Goal: Find specific page/section: Find specific page/section

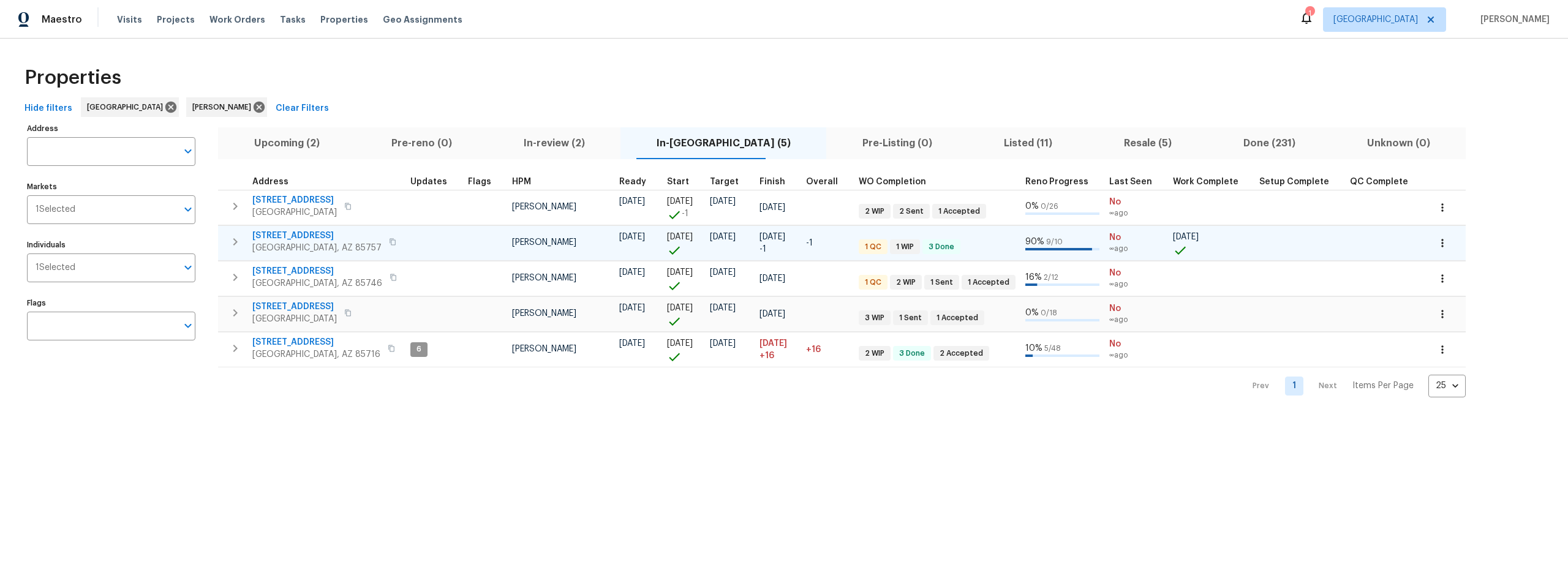
click at [419, 244] on td at bounding box center [434, 243] width 57 height 35
click at [333, 236] on span "[STREET_ADDRESS]" at bounding box center [317, 236] width 129 height 12
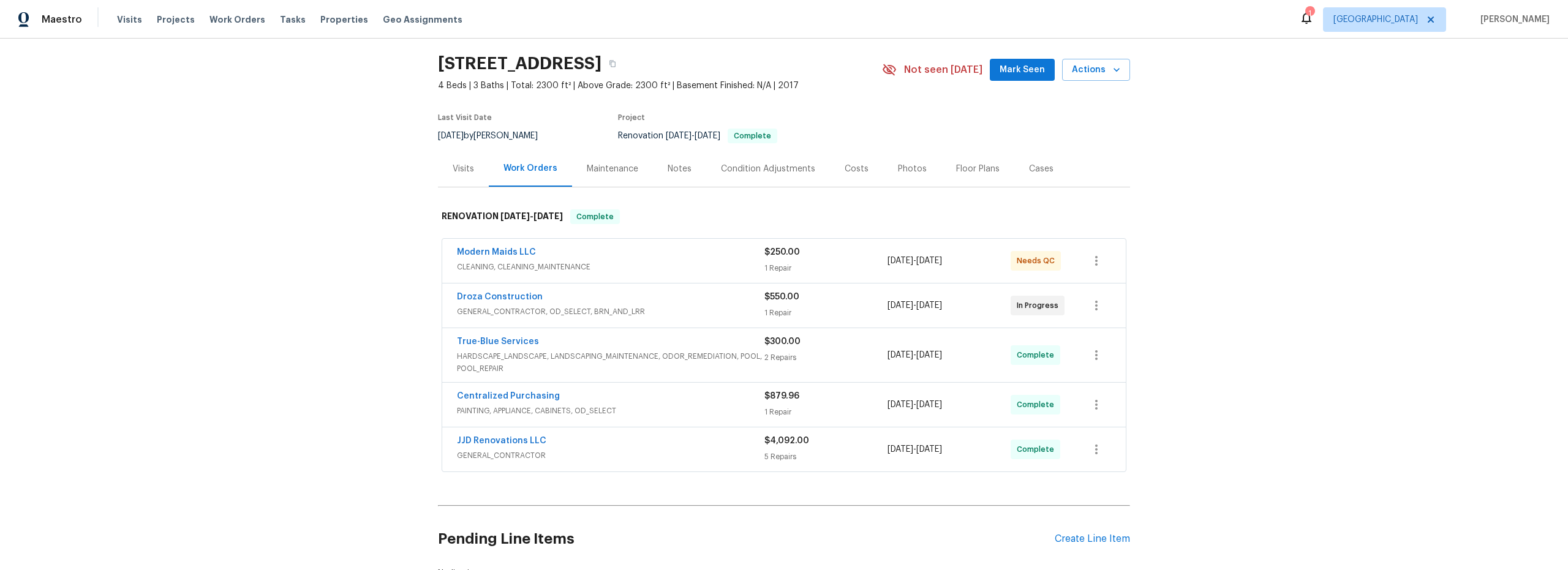
scroll to position [53, 0]
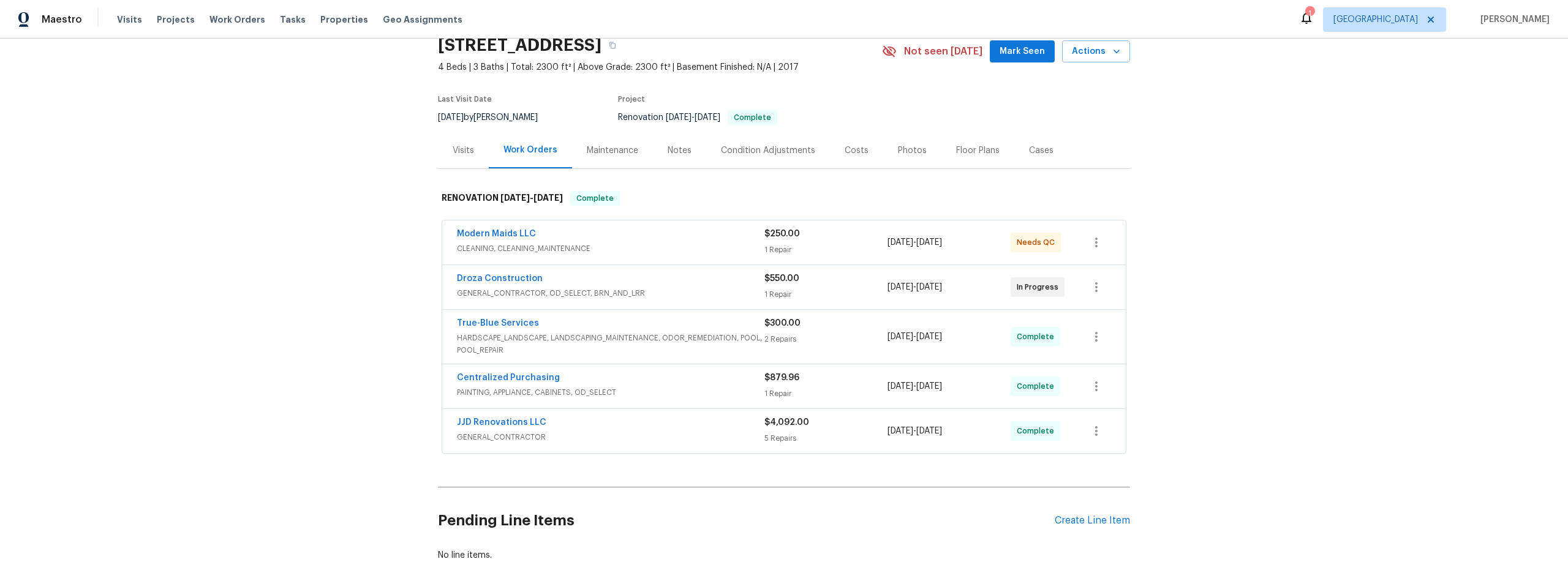
click at [730, 295] on span "GENERAL_CONTRACTOR, OD_SELECT, BRN_AND_LRR" at bounding box center [611, 293] width 307 height 12
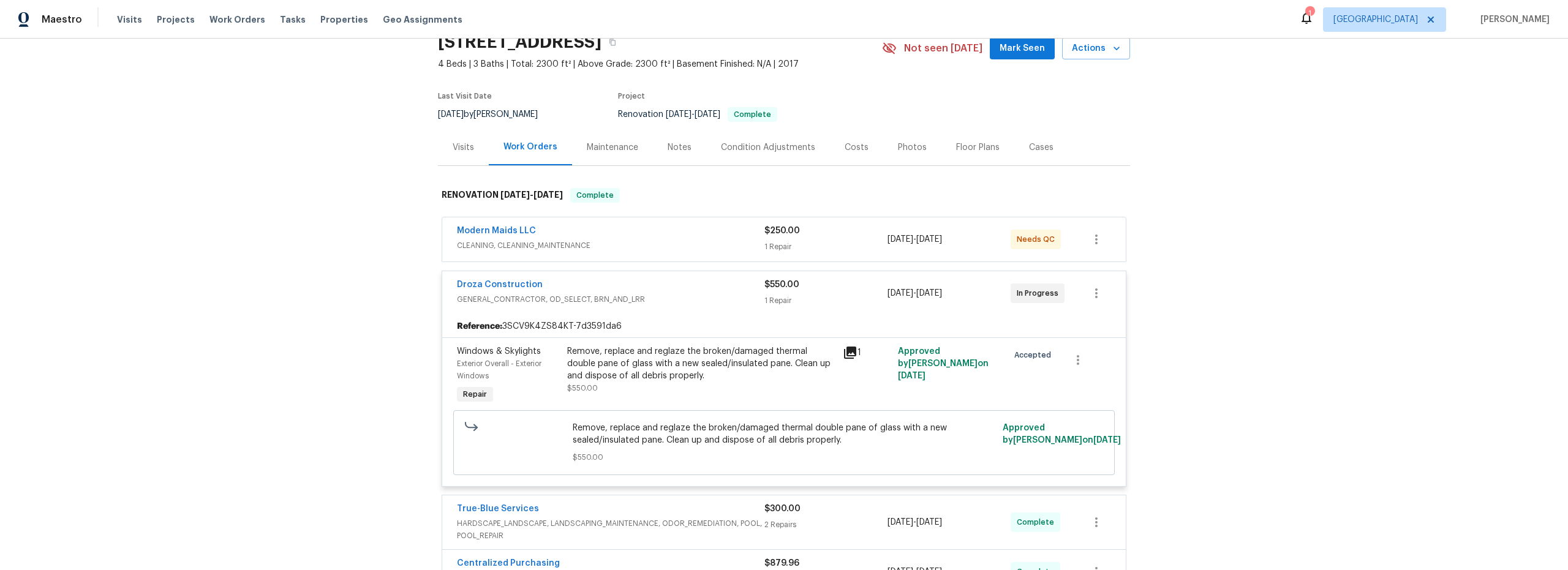
scroll to position [0, 0]
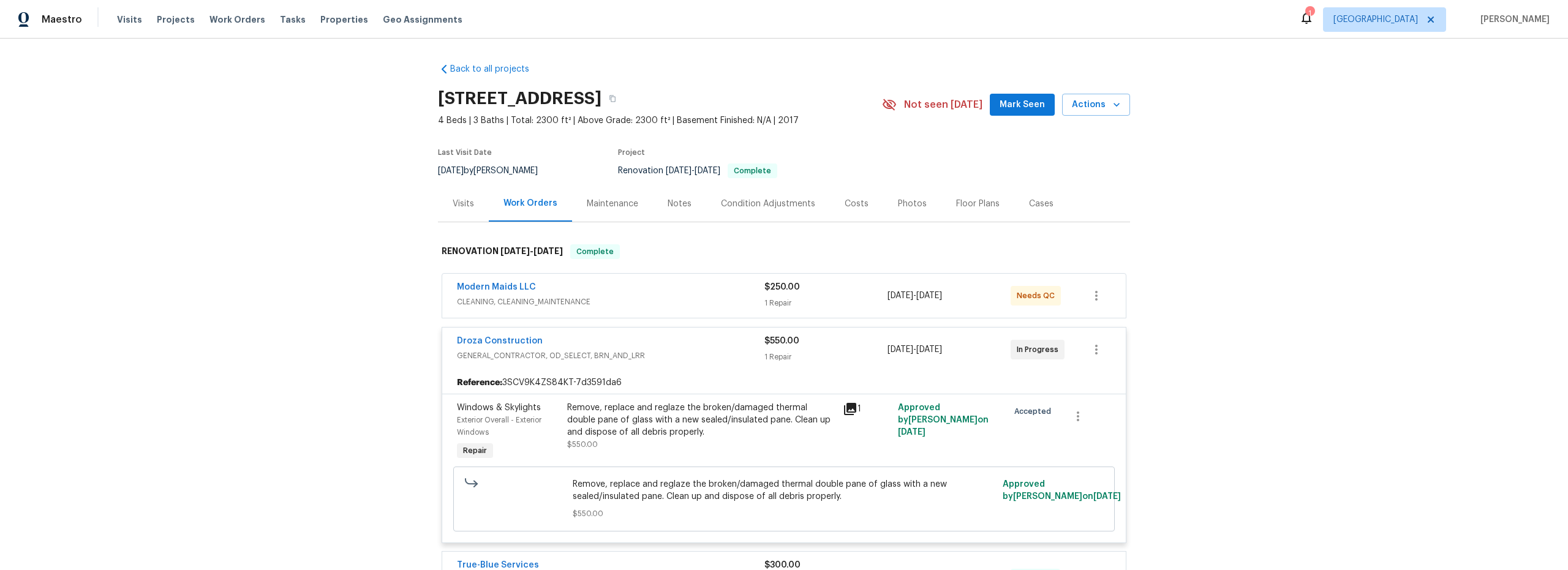
click at [670, 203] on div "Notes" at bounding box center [680, 204] width 24 height 12
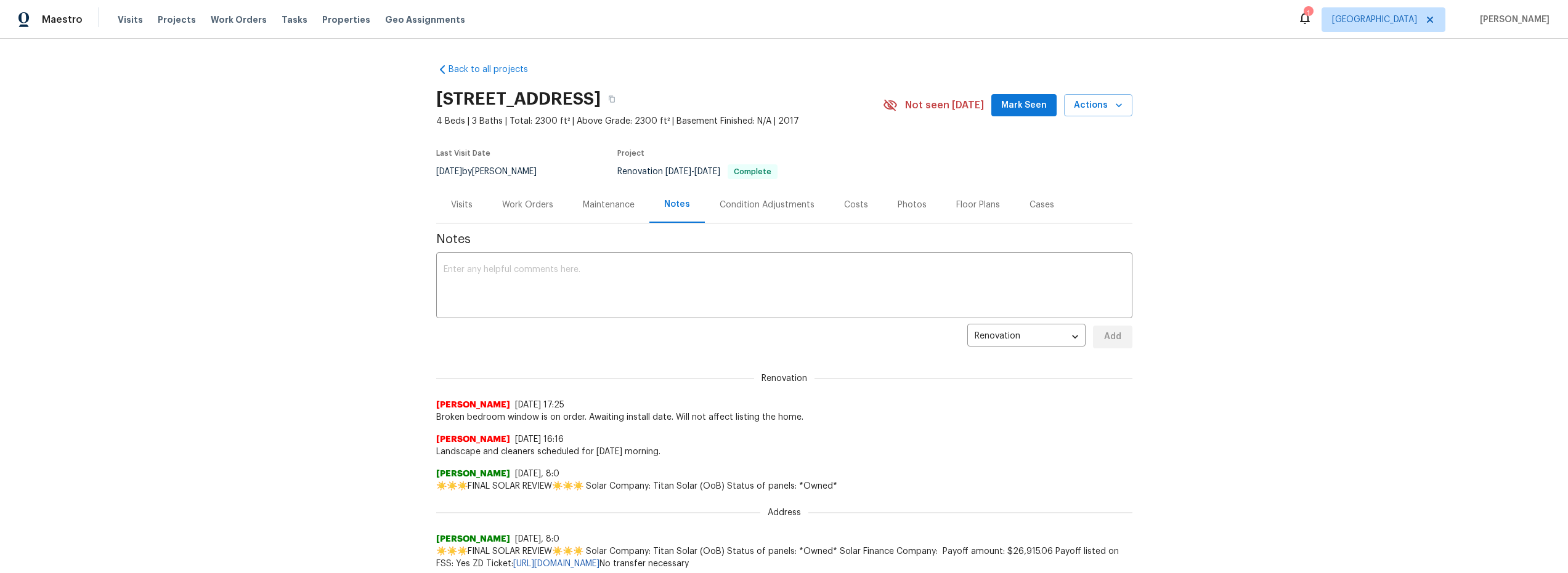
drag, startPoint x: 538, startPoint y: 205, endPoint x: 554, endPoint y: 208, distance: 16.3
click at [538, 205] on div "Work Orders" at bounding box center [527, 205] width 51 height 12
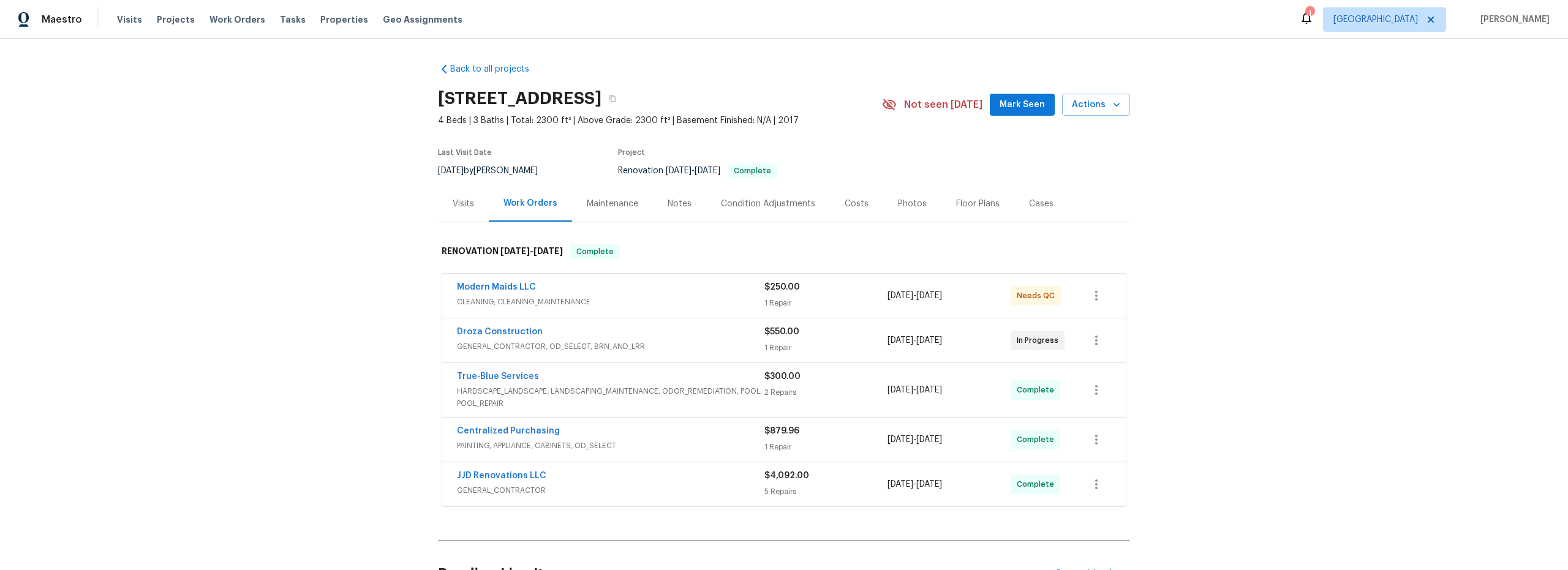
click at [688, 299] on span "CLEANING, CLEANING_MAINTENANCE" at bounding box center [611, 302] width 307 height 12
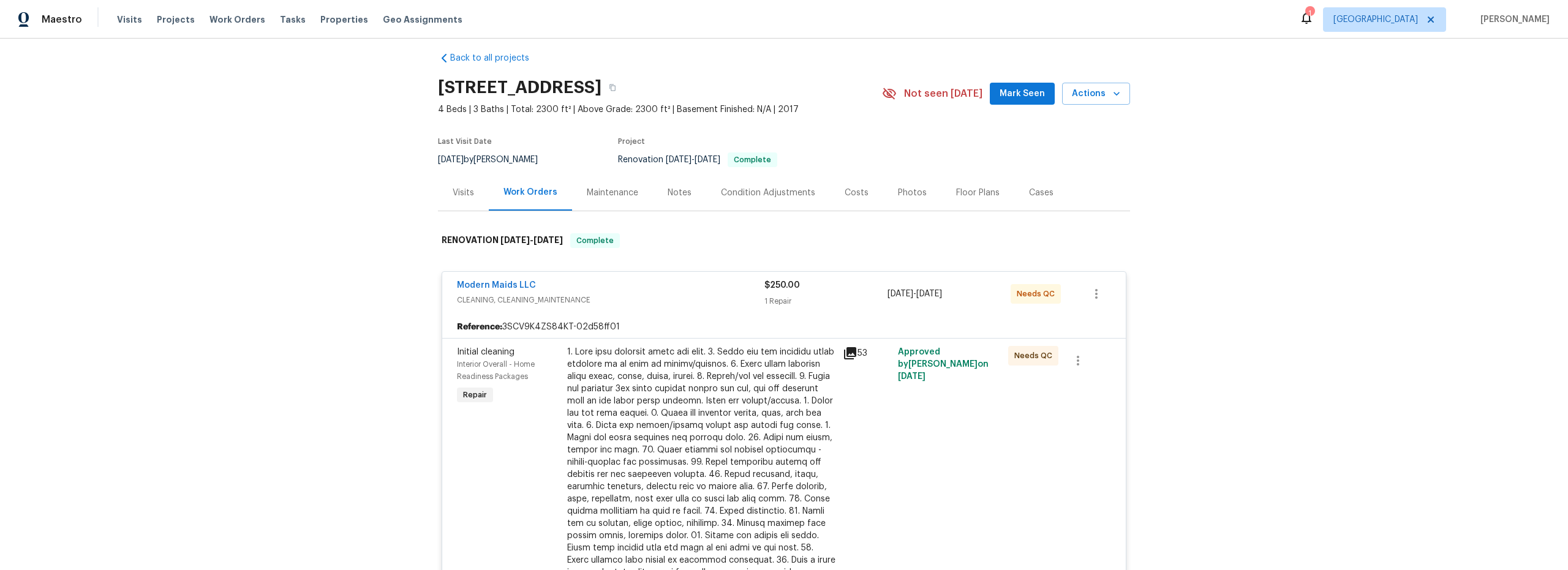
scroll to position [75, 0]
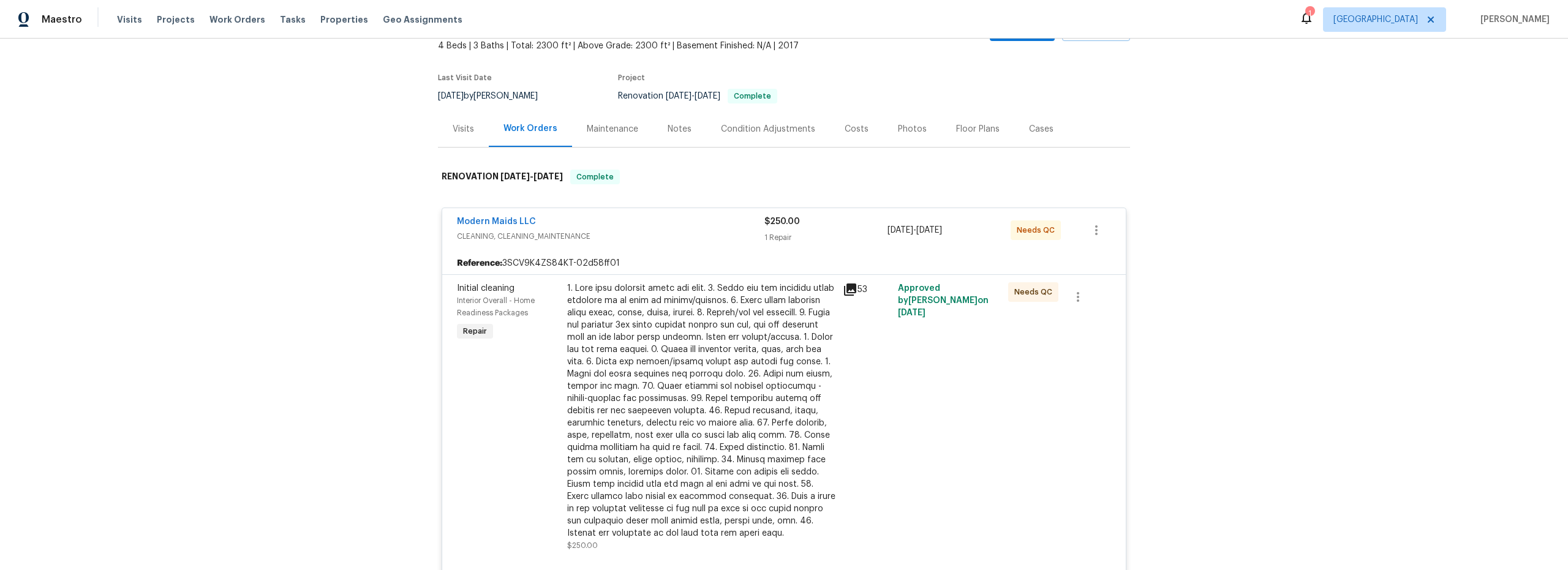
click at [851, 292] on icon at bounding box center [850, 290] width 12 height 12
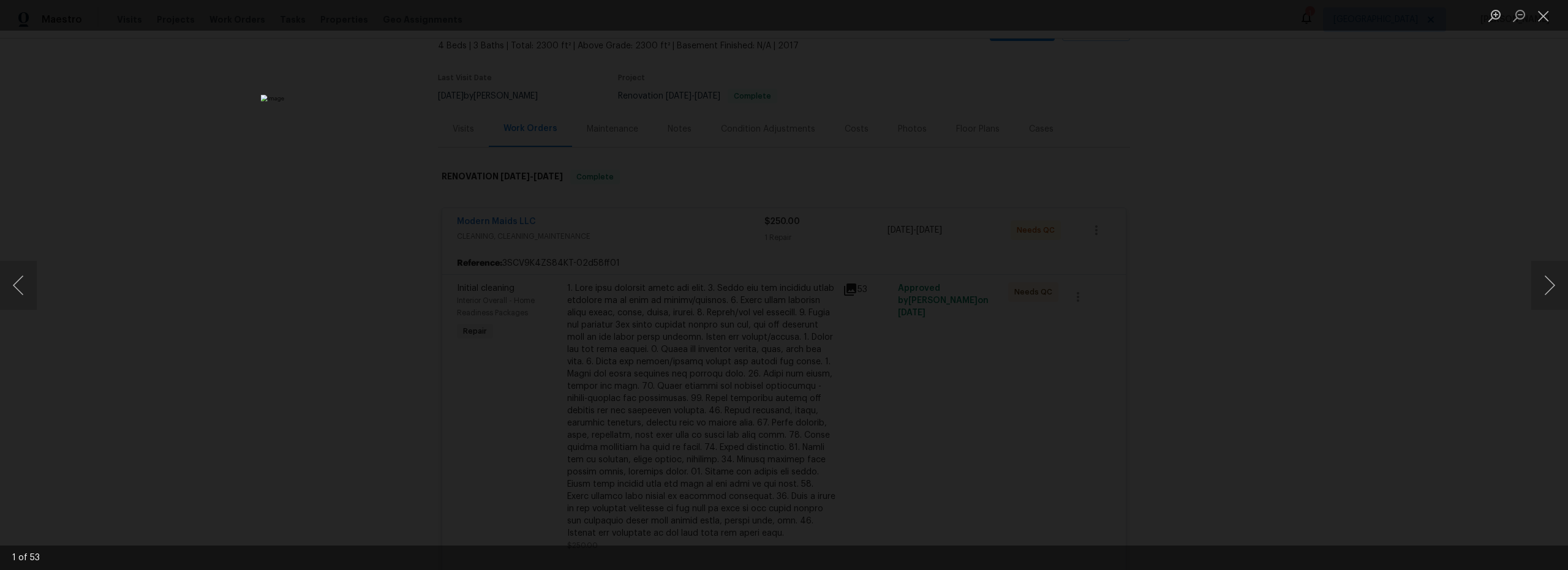
drag, startPoint x: 1203, startPoint y: 344, endPoint x: 1214, endPoint y: 343, distance: 11.0
click at [1203, 344] on div "Lightbox" at bounding box center [784, 285] width 1568 height 570
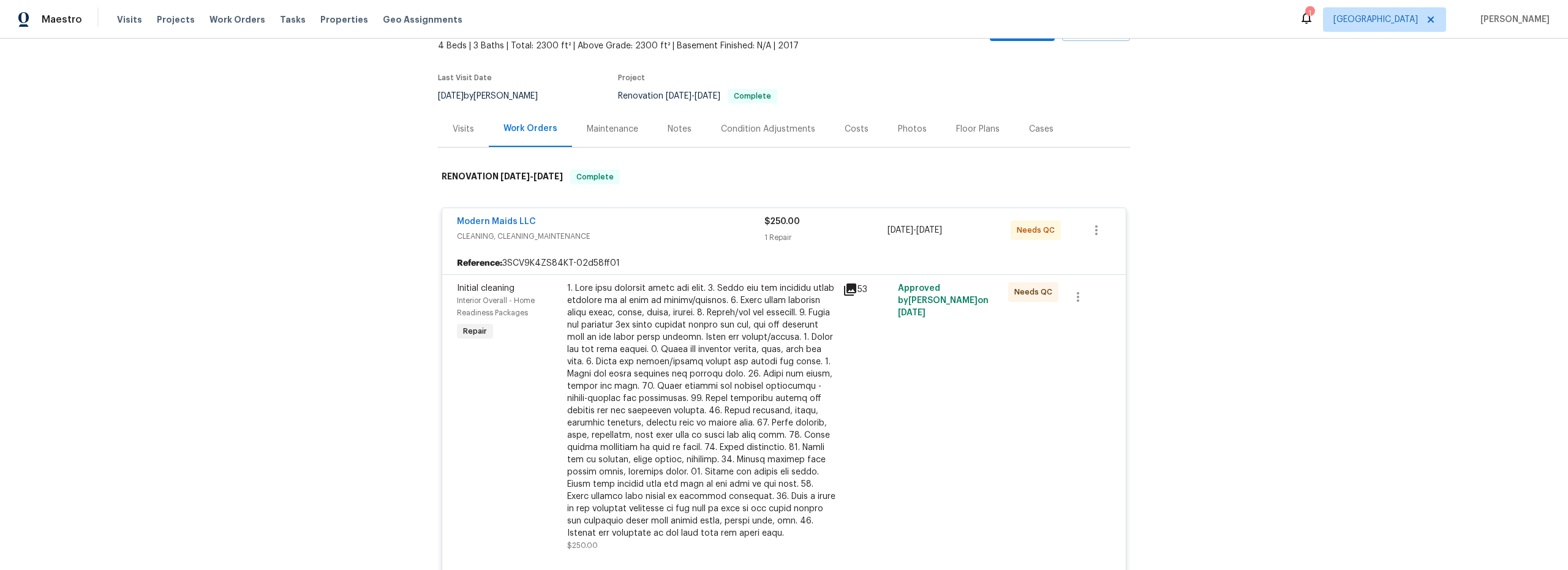
click at [904, 128] on div "Photos" at bounding box center [911, 129] width 29 height 12
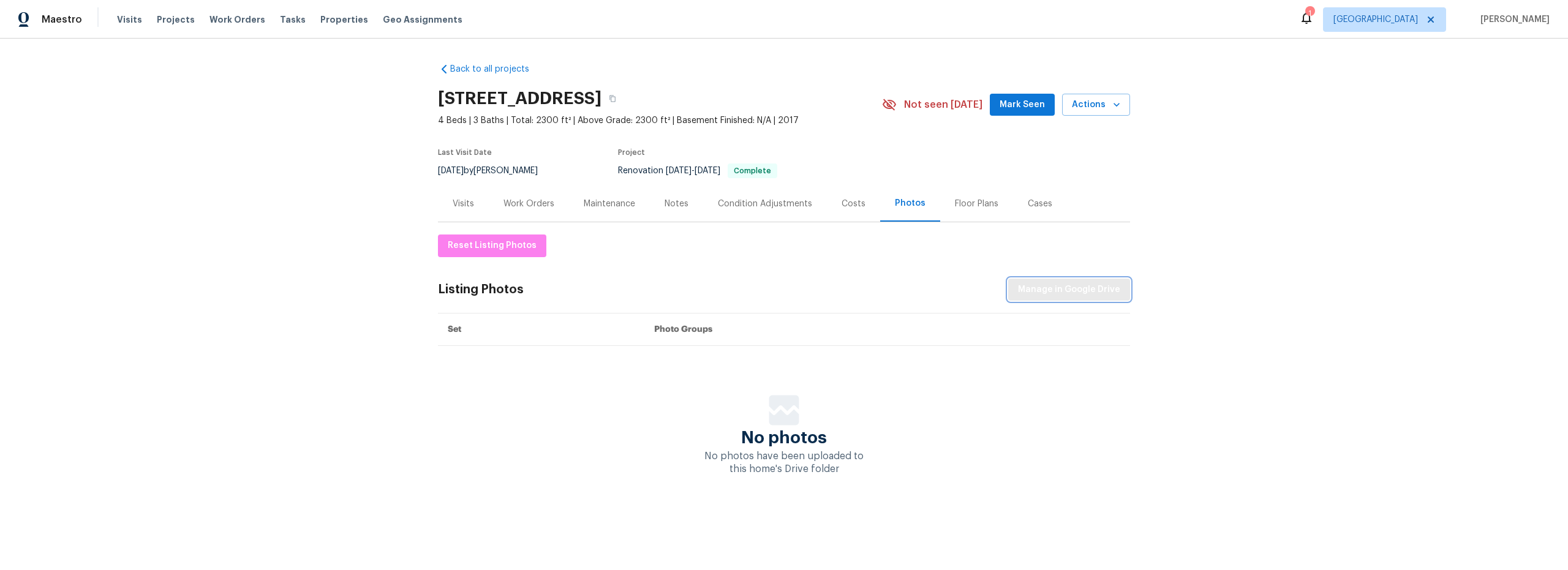
click at [1094, 292] on span "Manage in Google Drive" at bounding box center [1068, 290] width 102 height 16
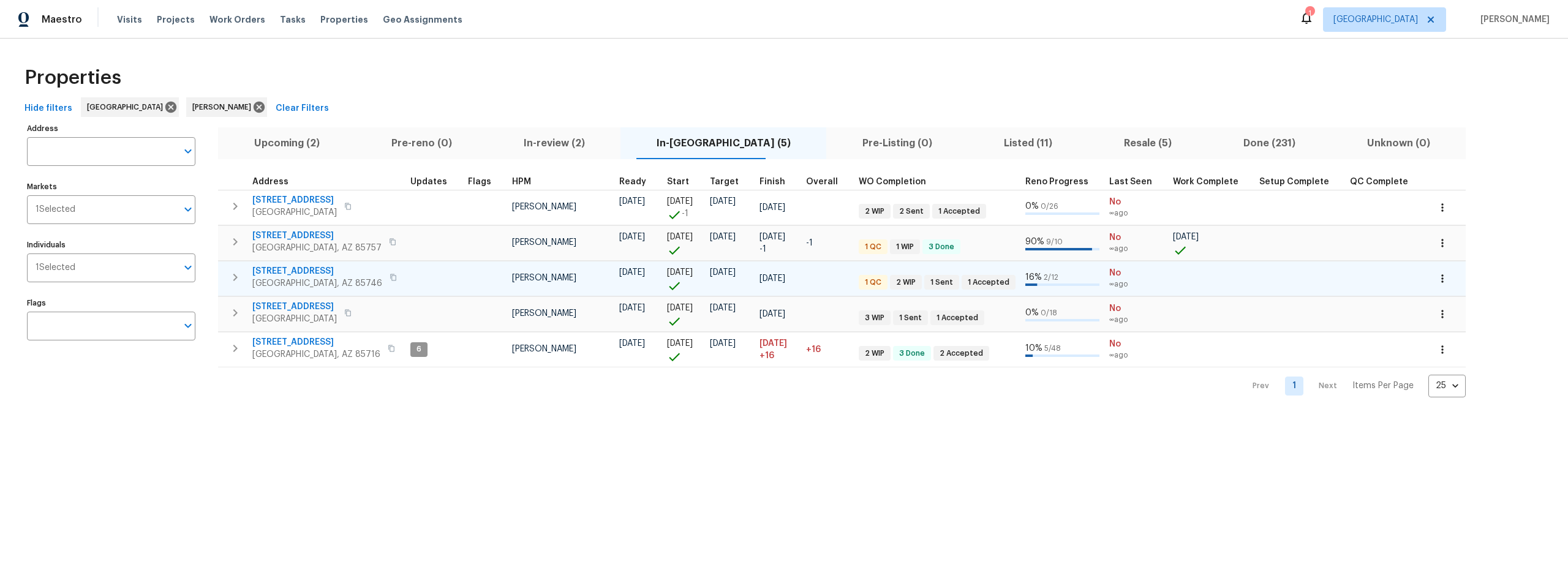
click at [318, 270] on span "7349 S Avenida Perlina" at bounding box center [317, 272] width 130 height 12
click at [1436, 280] on icon "button" at bounding box center [1442, 278] width 12 height 12
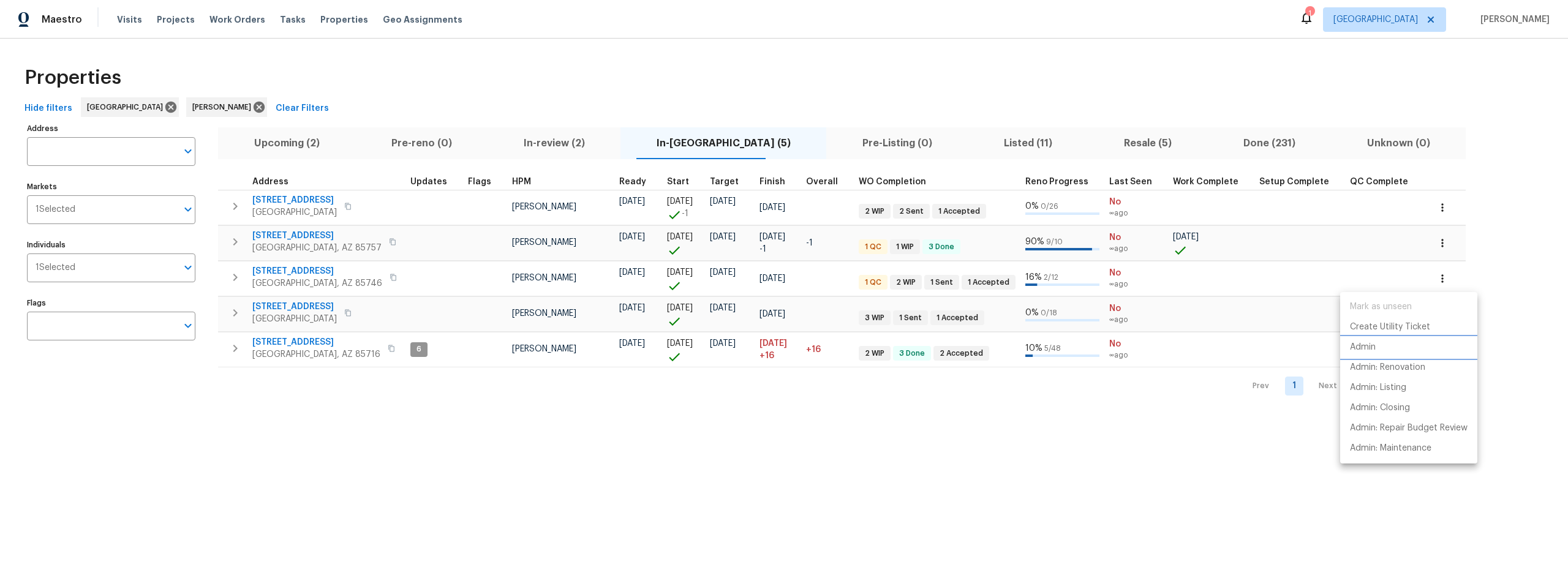
click at [1369, 350] on p "Admin" at bounding box center [1362, 347] width 26 height 13
click at [313, 272] on div at bounding box center [784, 285] width 1568 height 570
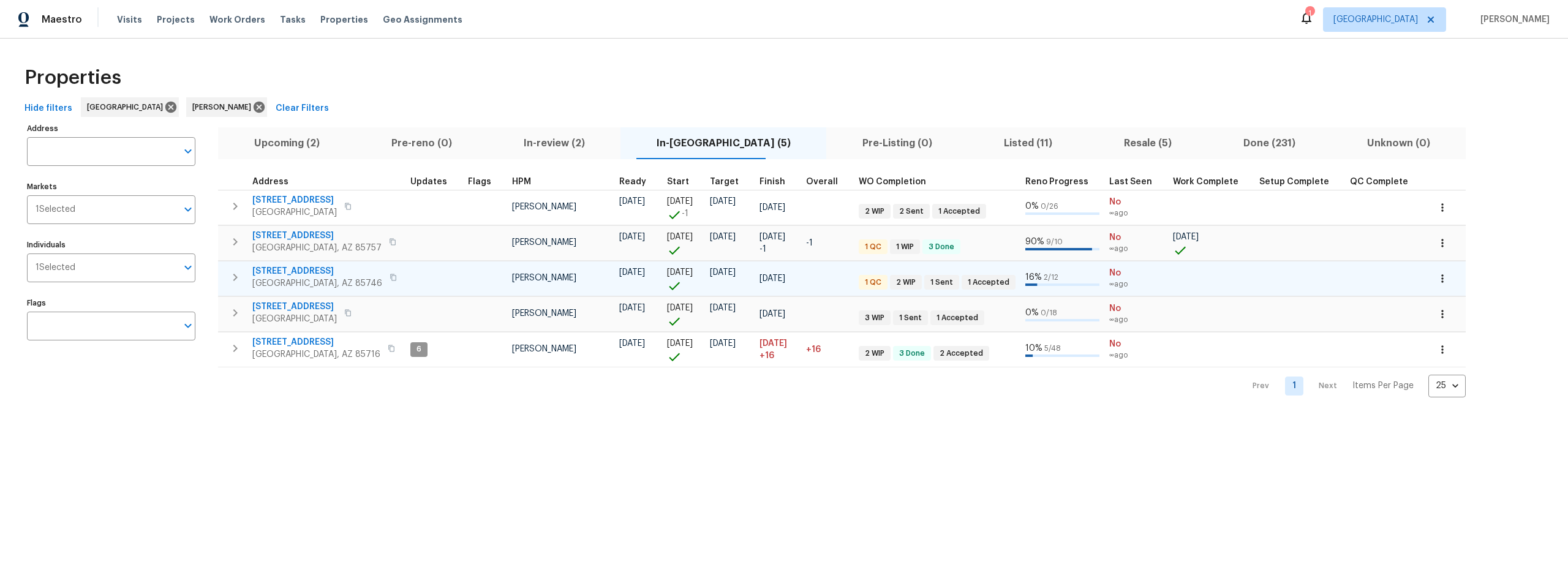
click at [317, 272] on span "7349 S Avenida Perlina" at bounding box center [317, 272] width 130 height 12
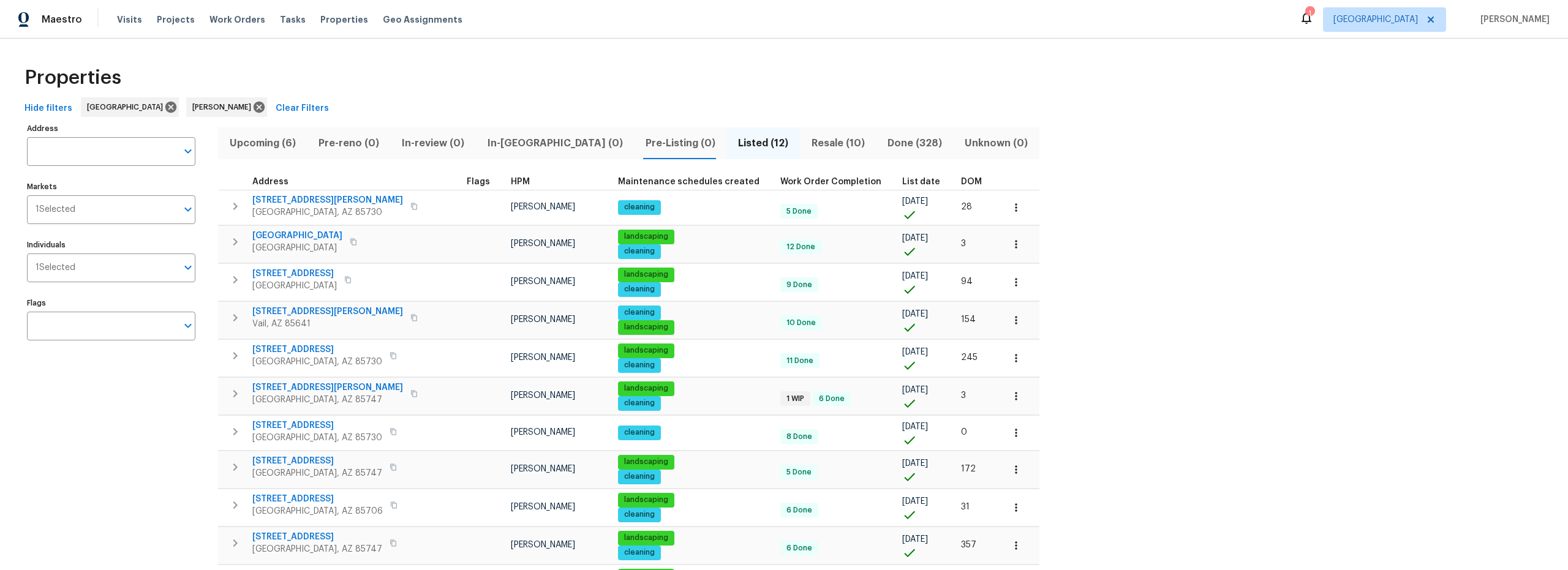
click at [278, 143] on span "Upcoming (6)" at bounding box center [262, 143] width 74 height 17
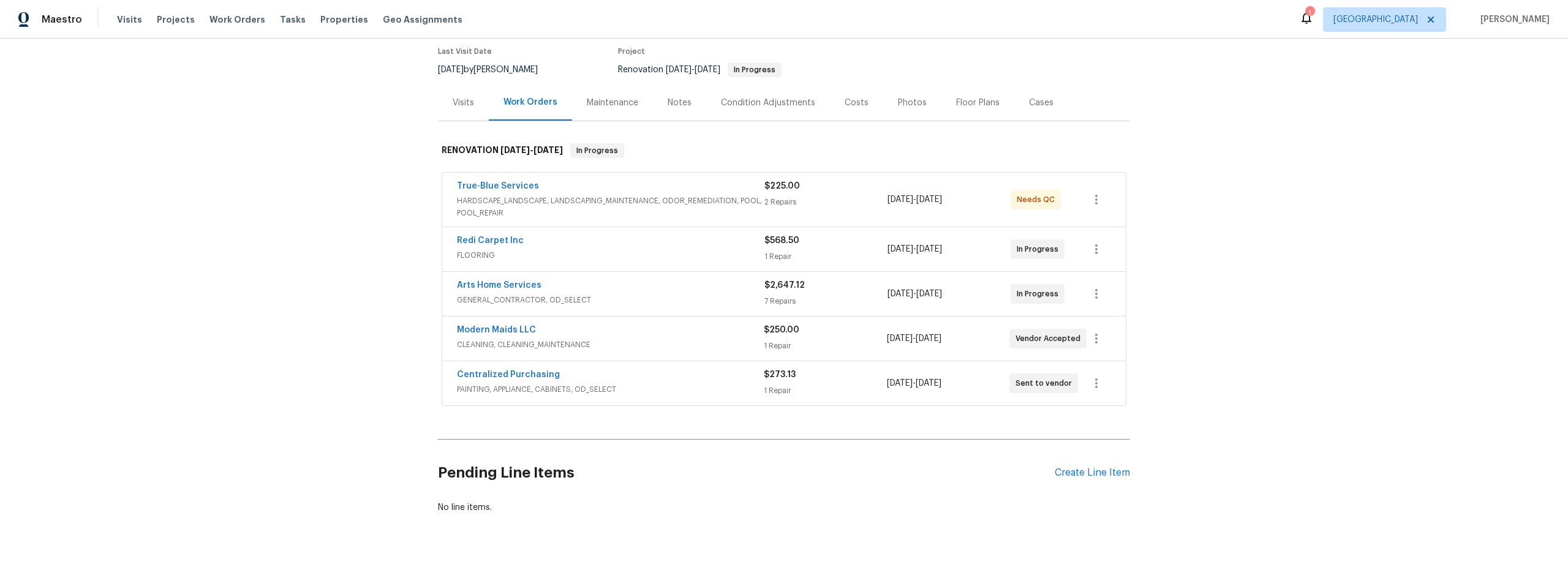
scroll to position [102, 0]
click at [715, 259] on span "FLOORING" at bounding box center [611, 255] width 307 height 12
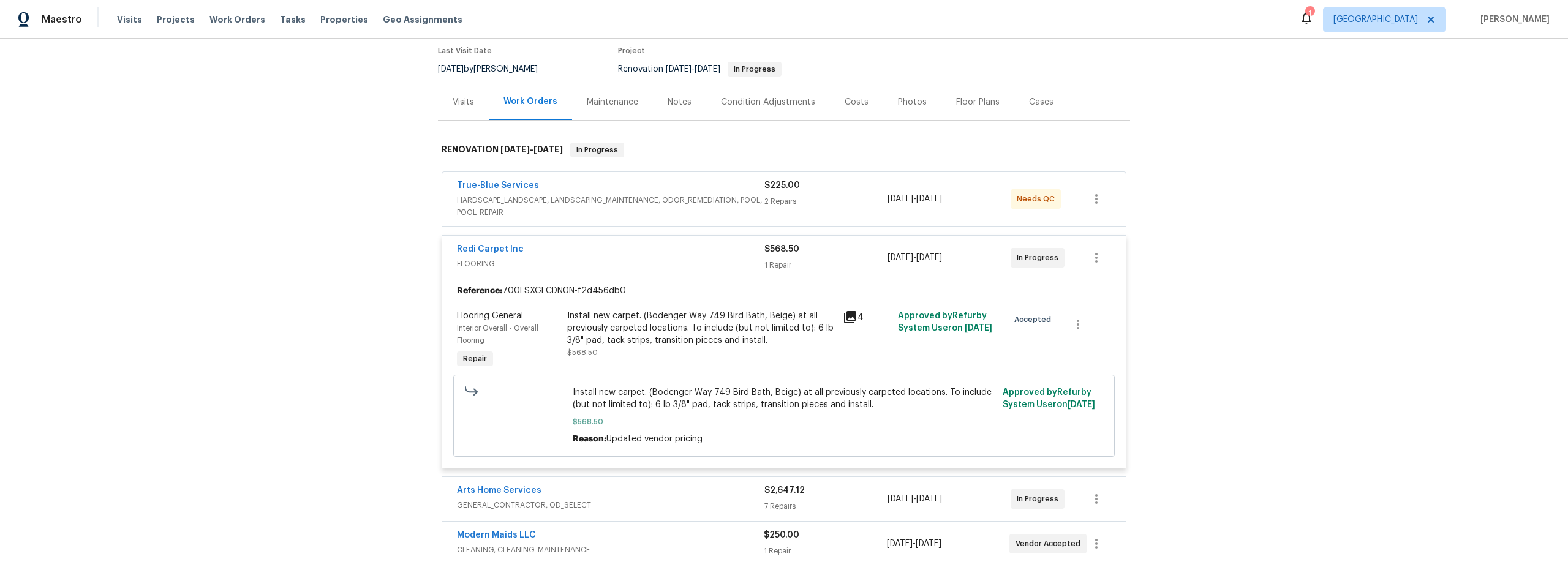
click at [715, 362] on div "Install new carpet. (Bodenger Way 749 Bird Bath, Beige) at all previously carpe…" at bounding box center [702, 340] width 276 height 69
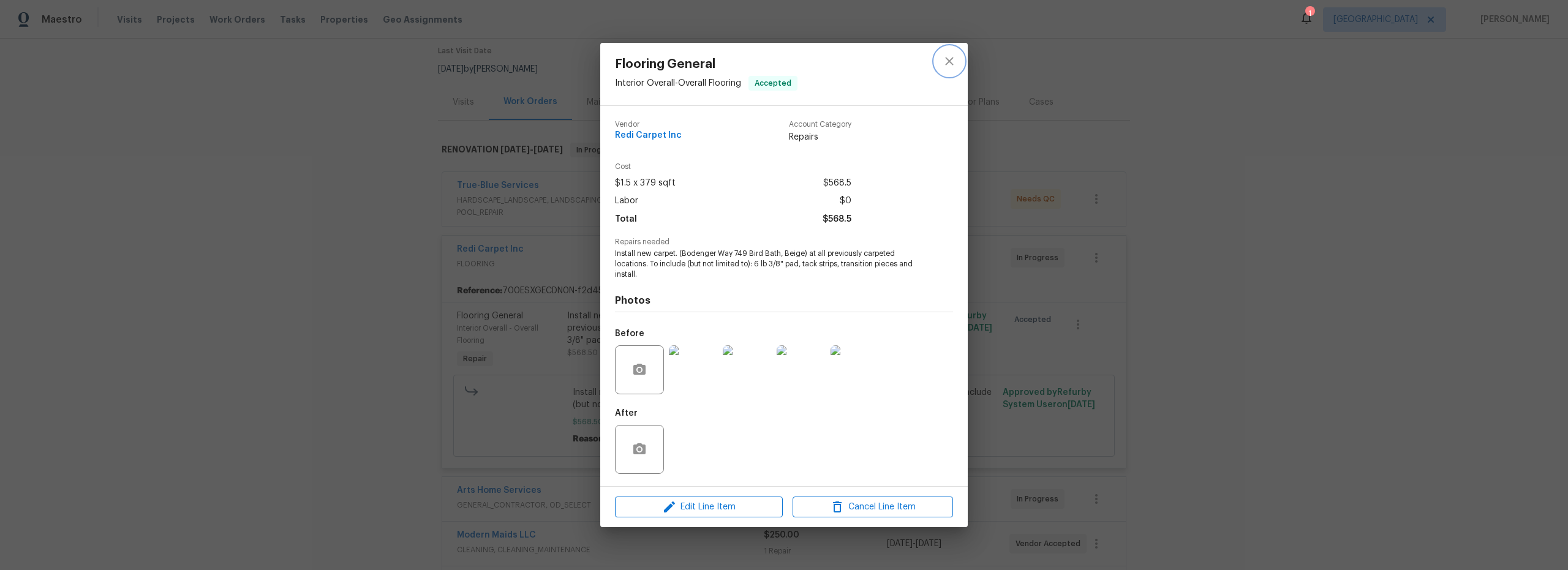
click at [949, 63] on icon "close" at bounding box center [949, 61] width 15 height 15
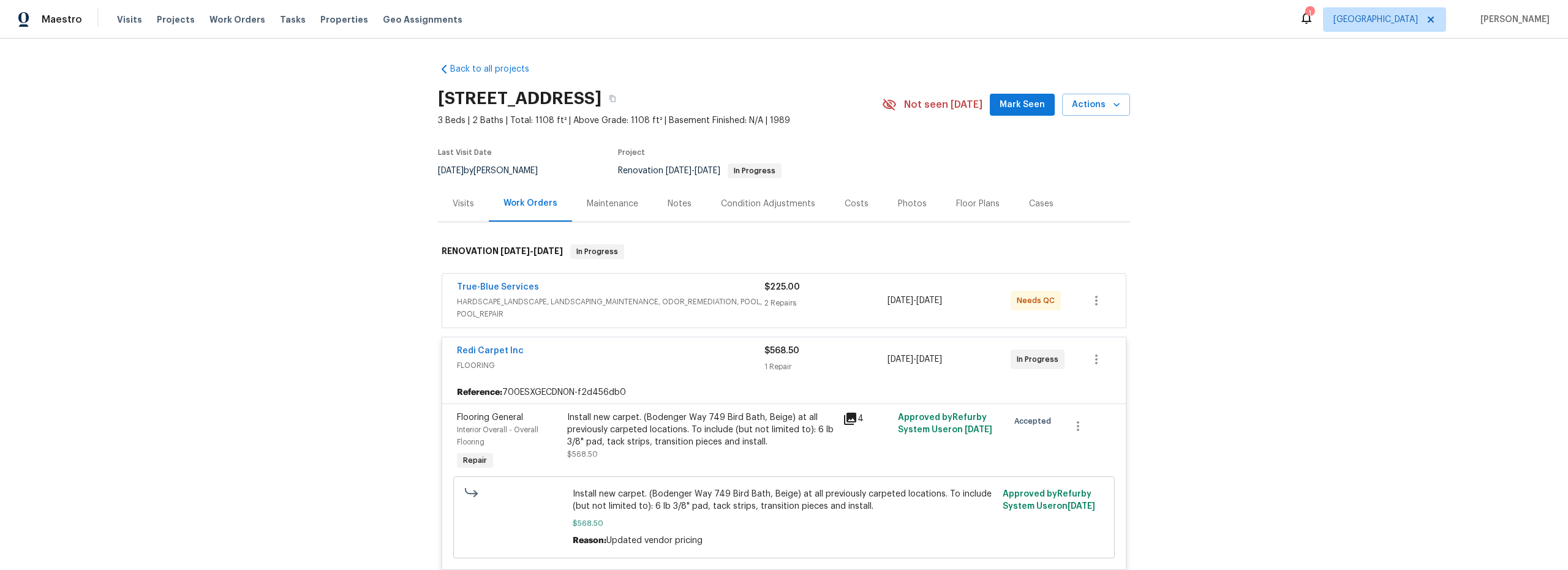
scroll to position [3, 0]
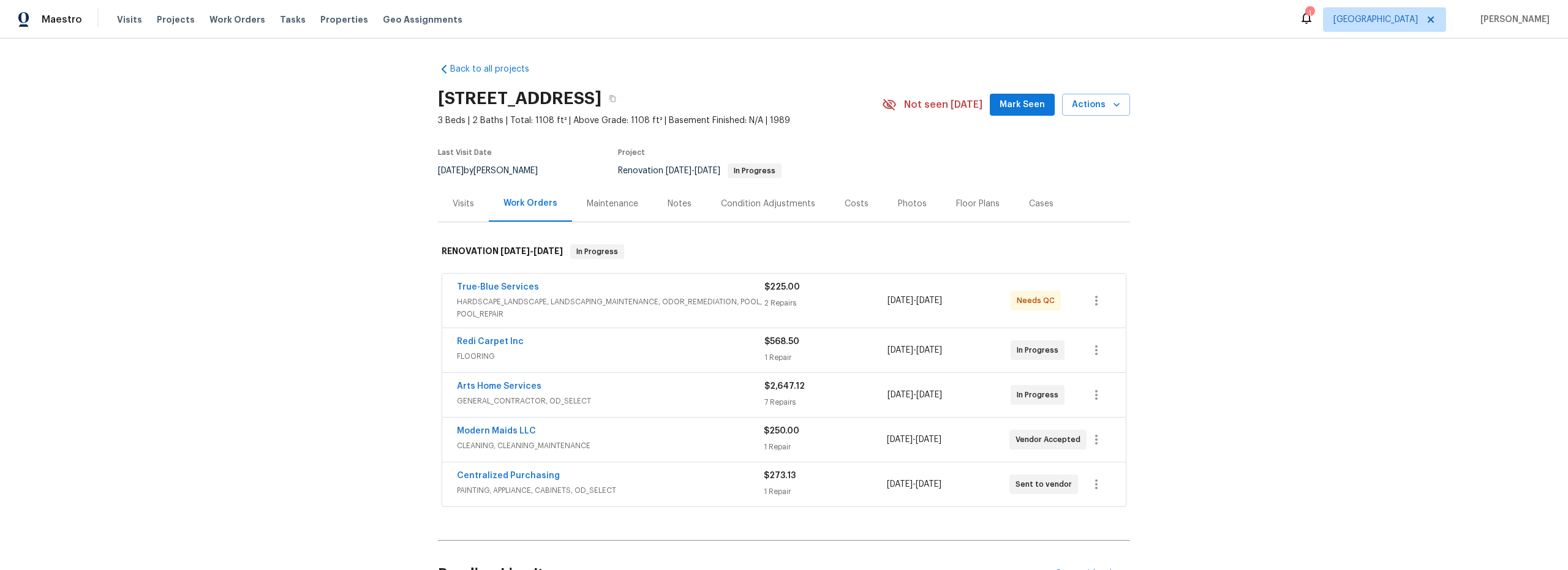
click at [670, 394] on div "Arts Home Services" at bounding box center [611, 387] width 307 height 15
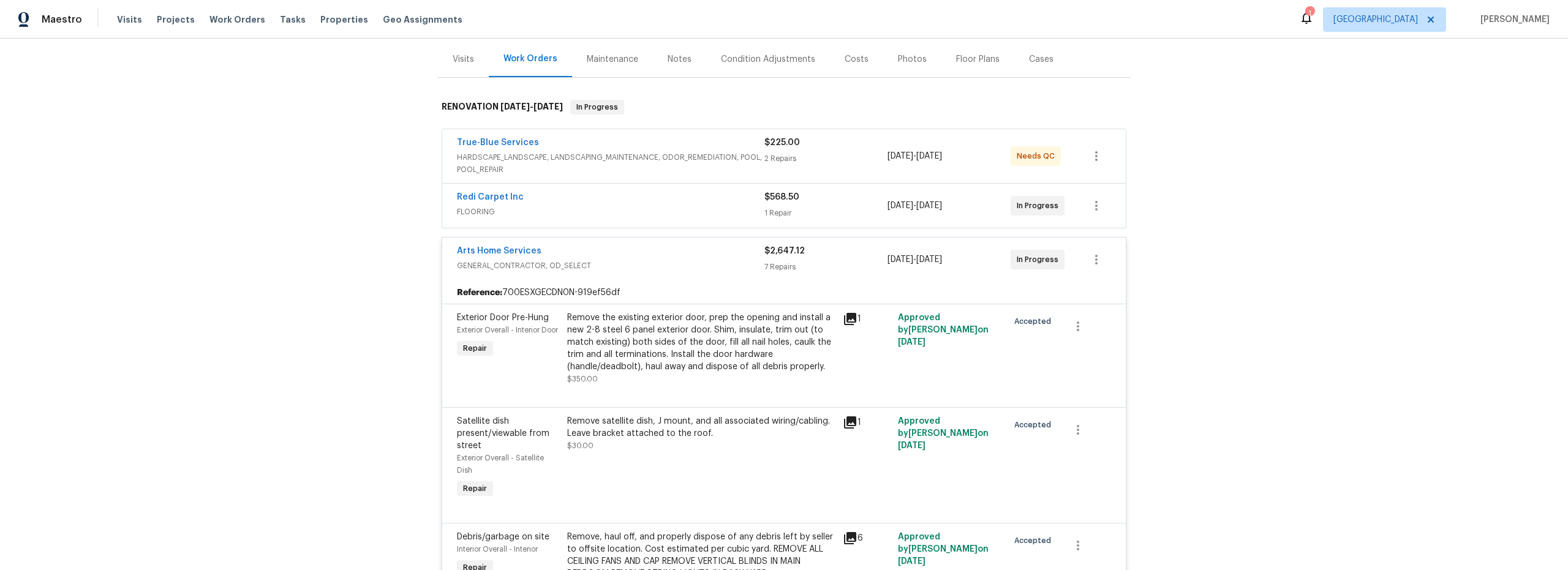
scroll to position [7, 0]
